Goal: Transaction & Acquisition: Purchase product/service

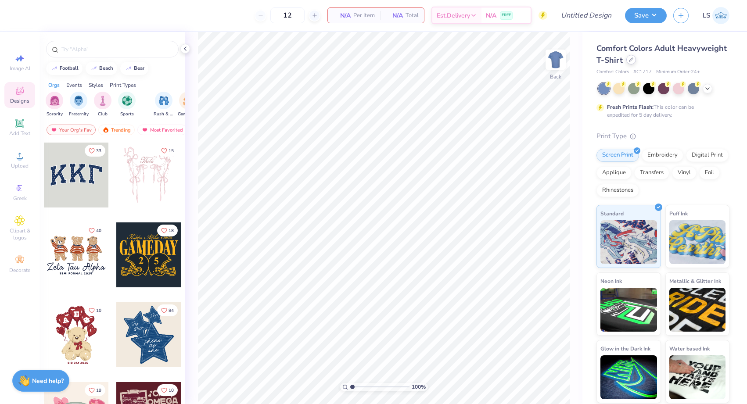
click at [629, 59] on icon at bounding box center [631, 60] width 4 height 4
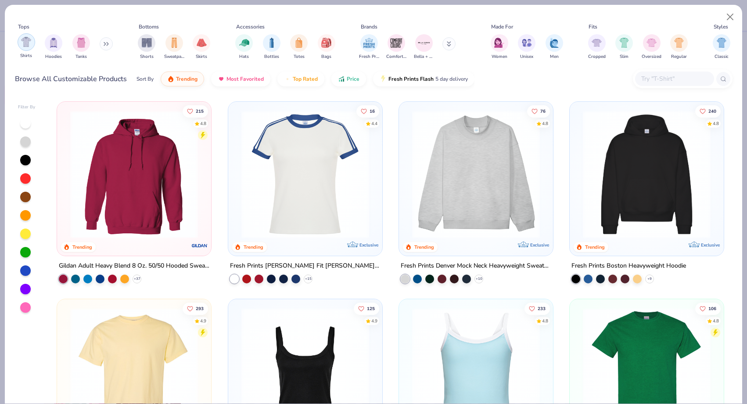
click at [24, 51] on div "Shirts" at bounding box center [27, 46] width 18 height 26
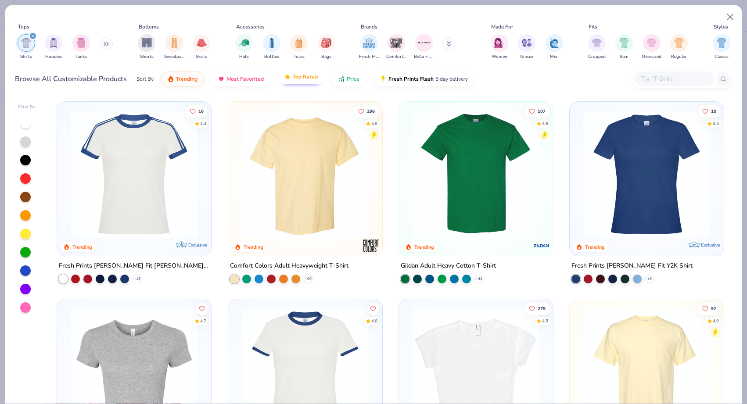
click at [299, 80] on span "Top Rated" at bounding box center [305, 76] width 25 height 7
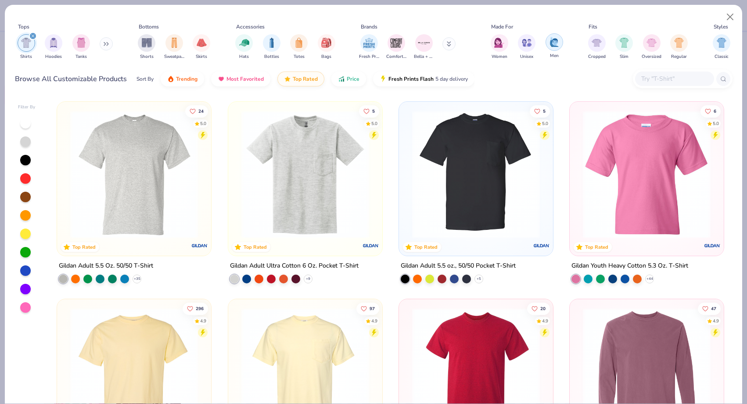
click at [551, 46] on img "filter for Men" at bounding box center [555, 42] width 10 height 10
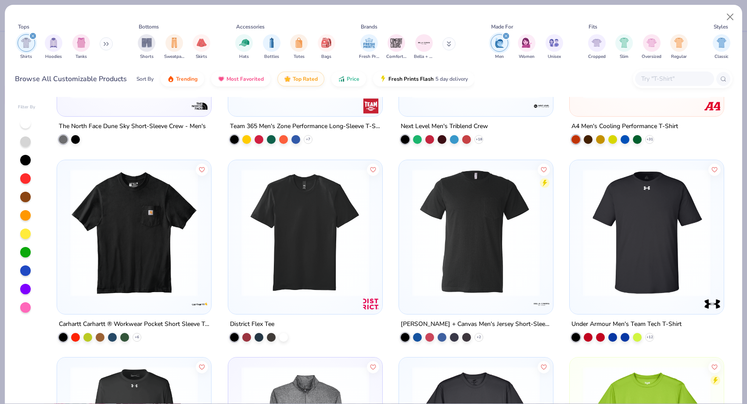
scroll to position [278, 0]
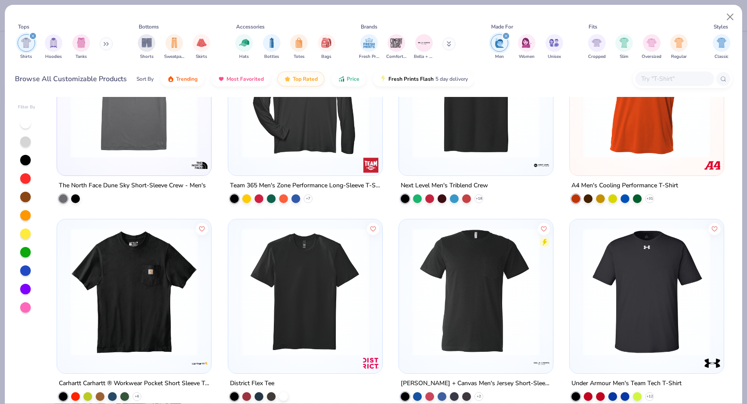
click at [448, 43] on icon at bounding box center [449, 43] width 4 height 5
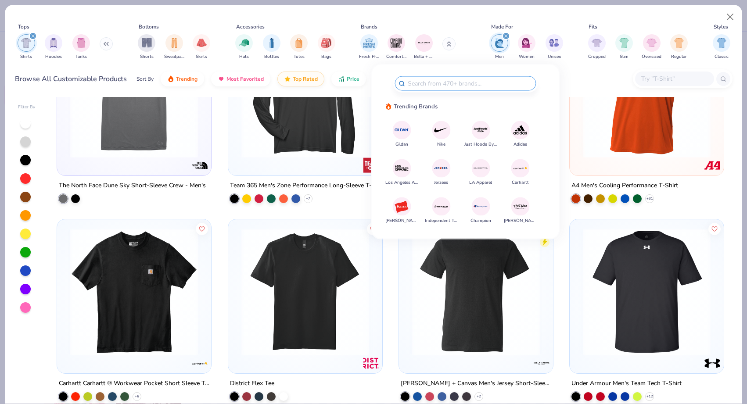
click at [517, 173] on img at bounding box center [520, 168] width 15 height 15
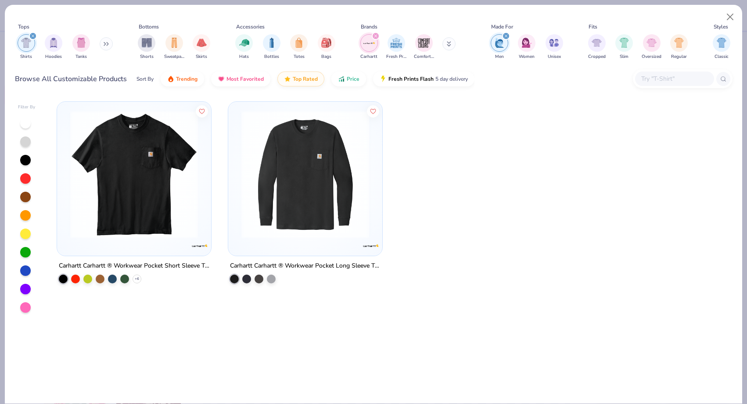
click at [375, 36] on icon "filter for Carhartt" at bounding box center [376, 36] width 4 height 4
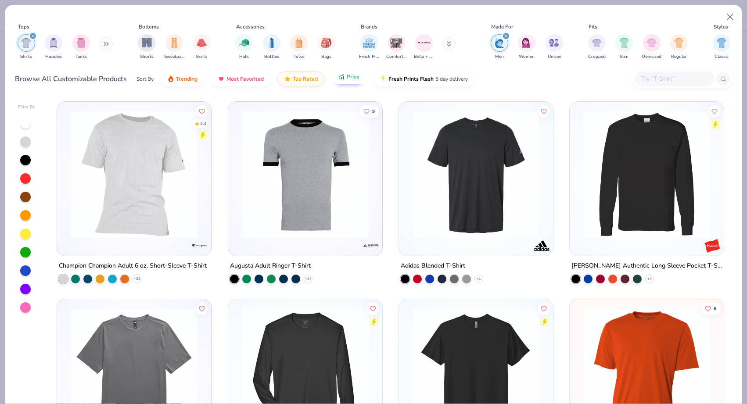
click at [338, 81] on button "Price" at bounding box center [349, 76] width 35 height 15
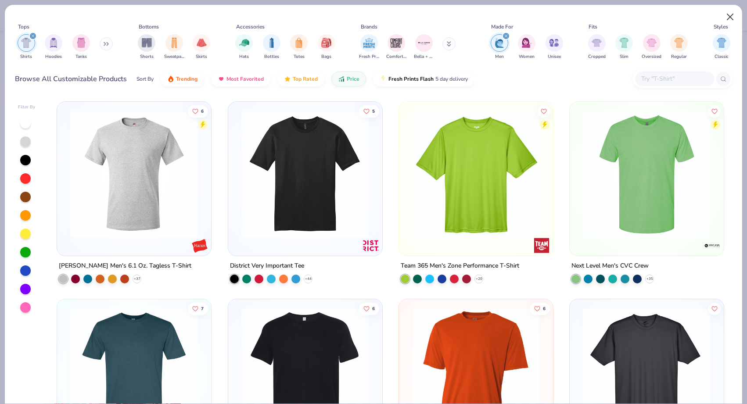
click at [732, 20] on button "Close" at bounding box center [730, 17] width 17 height 17
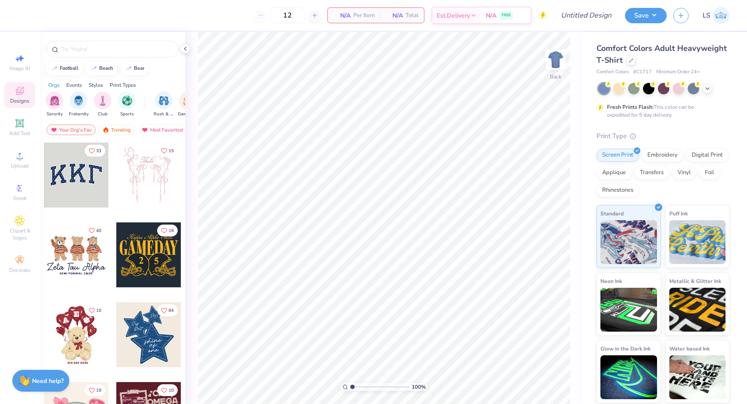
click at [710, 18] on span "LS" at bounding box center [706, 16] width 7 height 10
